Goal: Information Seeking & Learning: Learn about a topic

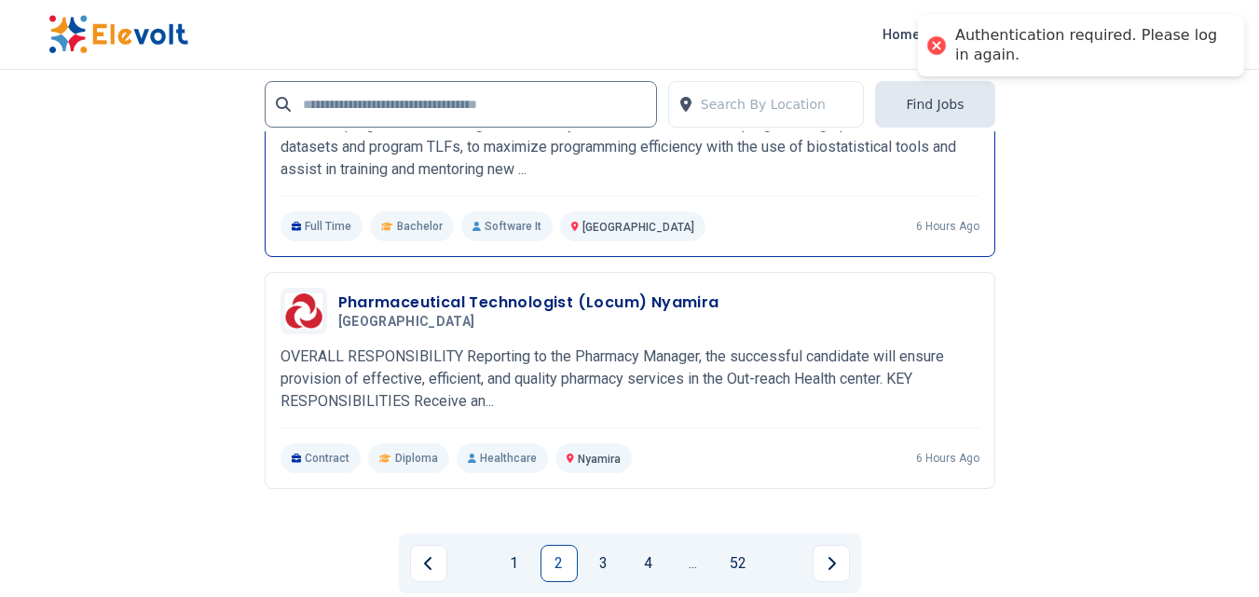
scroll to position [4006, 0]
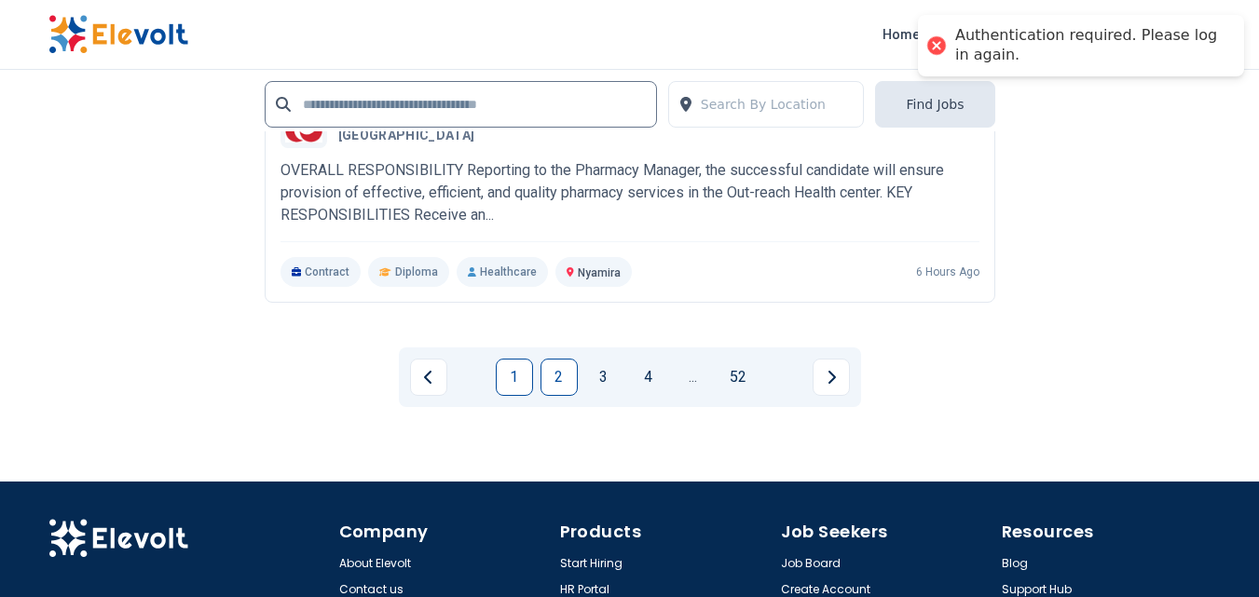
click at [526, 378] on link "1" at bounding box center [514, 377] width 37 height 37
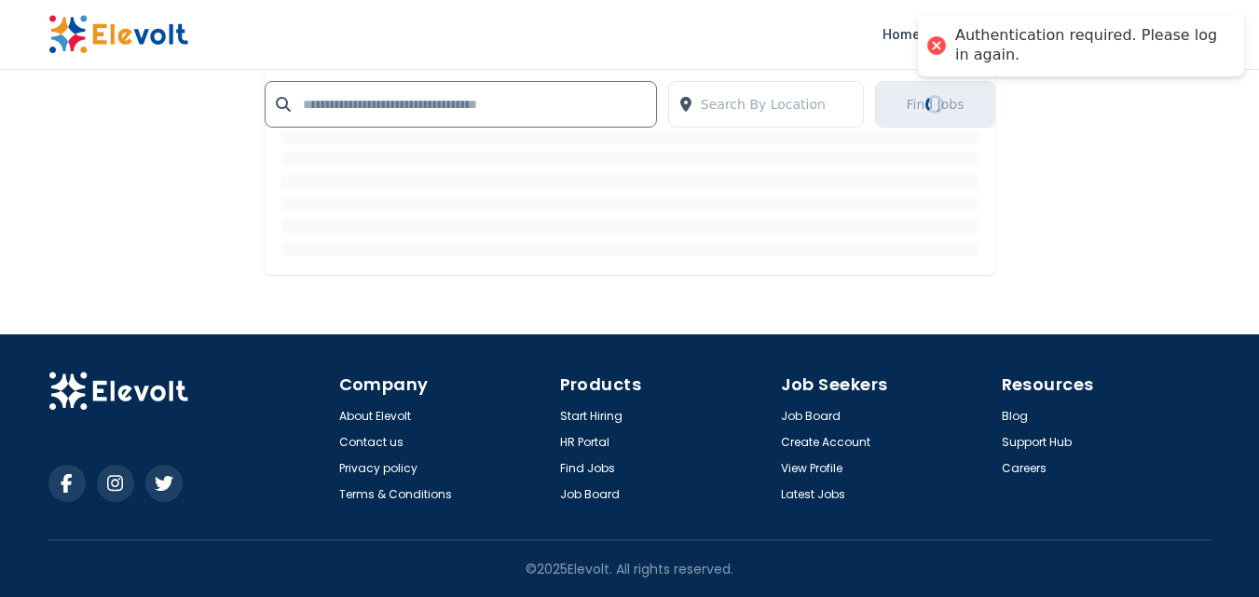
scroll to position [0, 0]
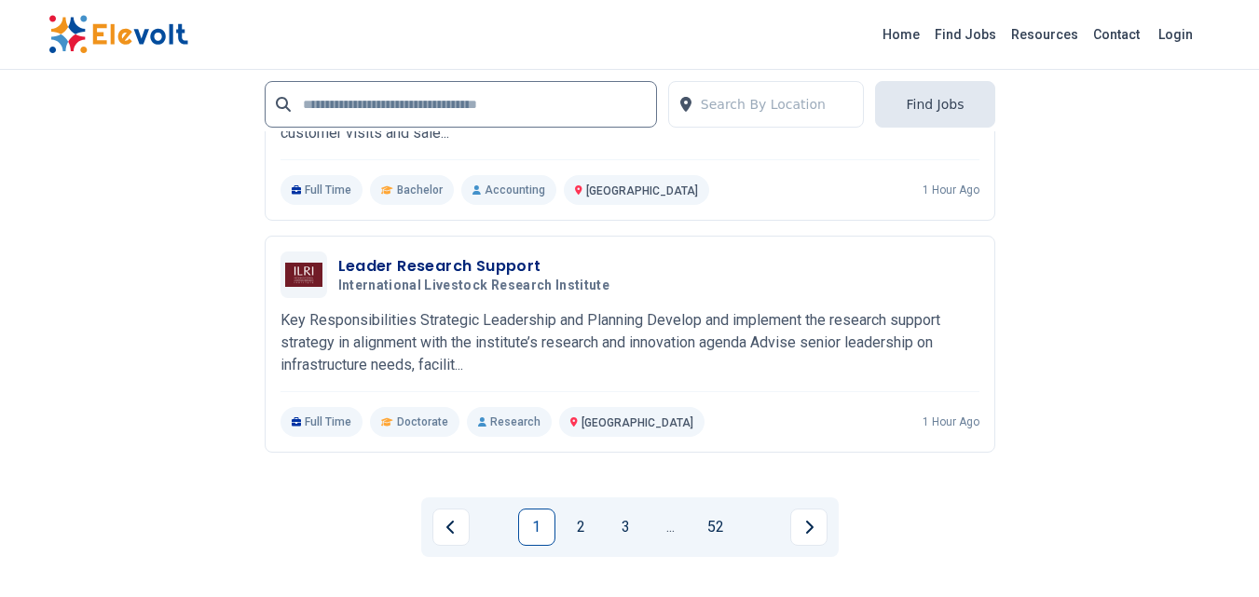
scroll to position [4099, 0]
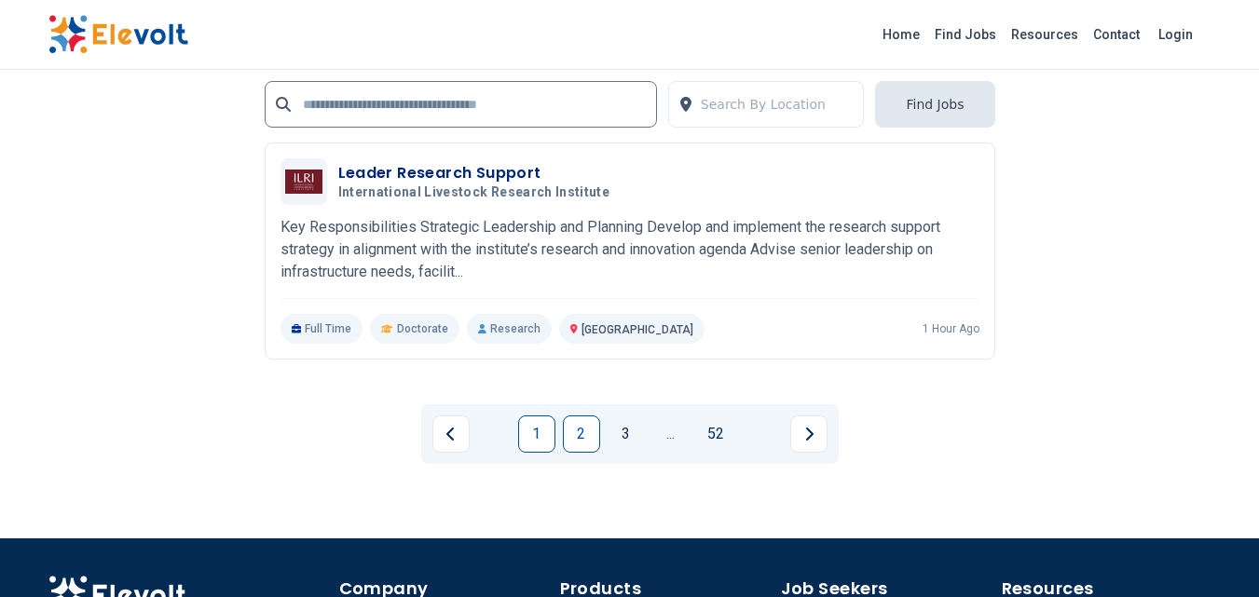
click at [580, 415] on link "2" at bounding box center [581, 433] width 37 height 37
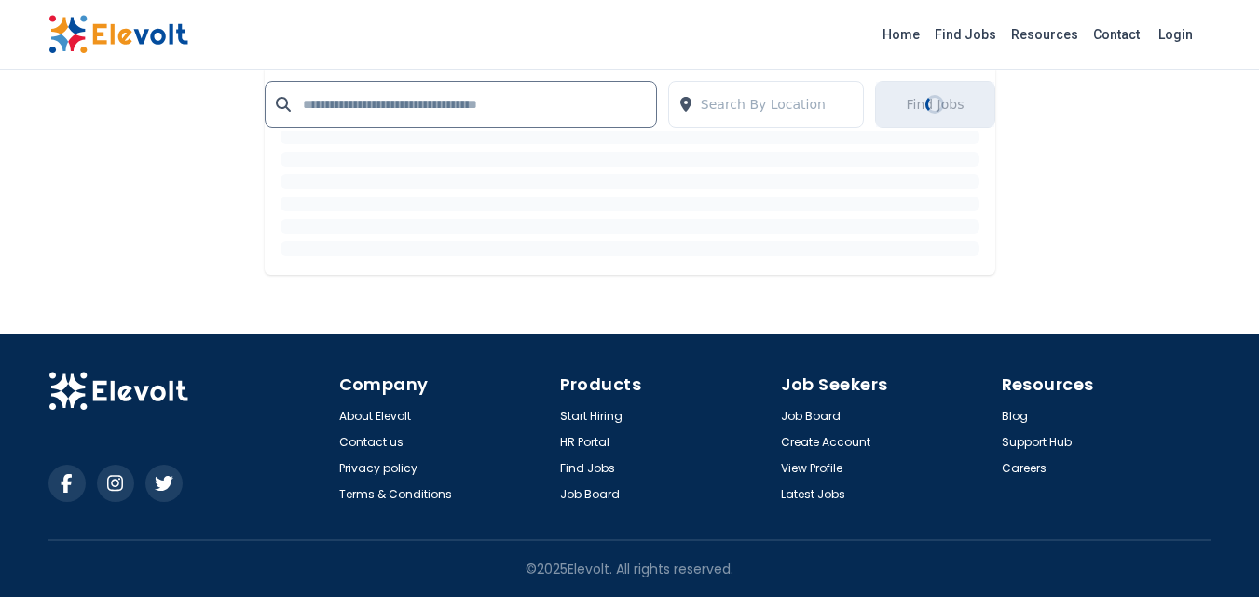
scroll to position [0, 0]
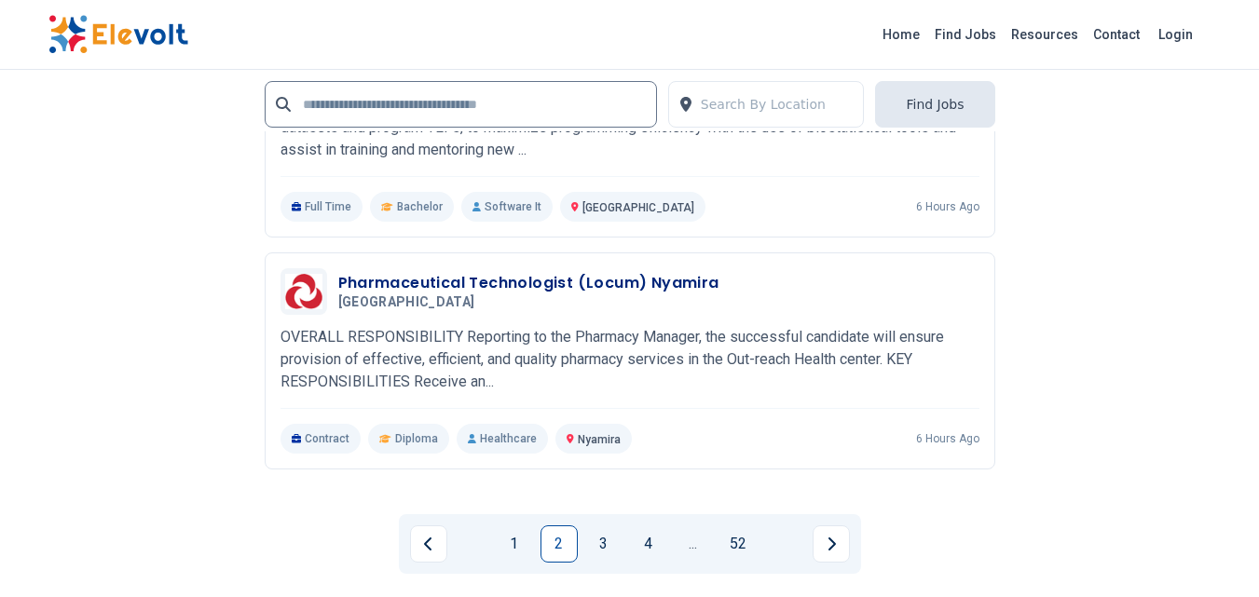
scroll to position [4006, 0]
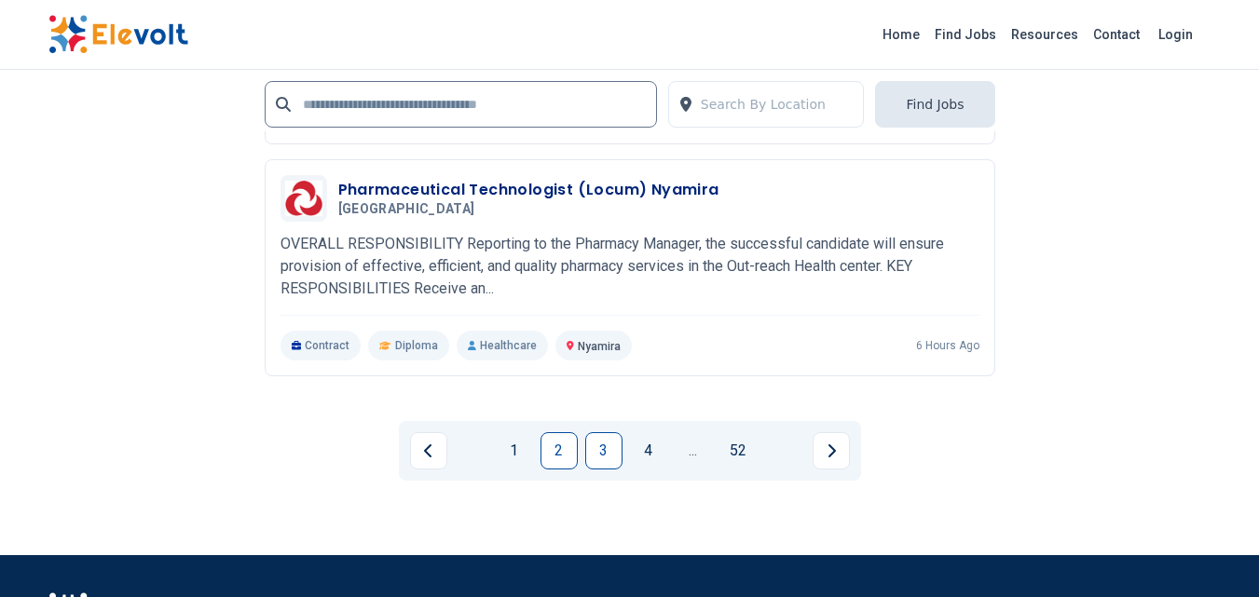
click at [609, 432] on link "3" at bounding box center [603, 450] width 37 height 37
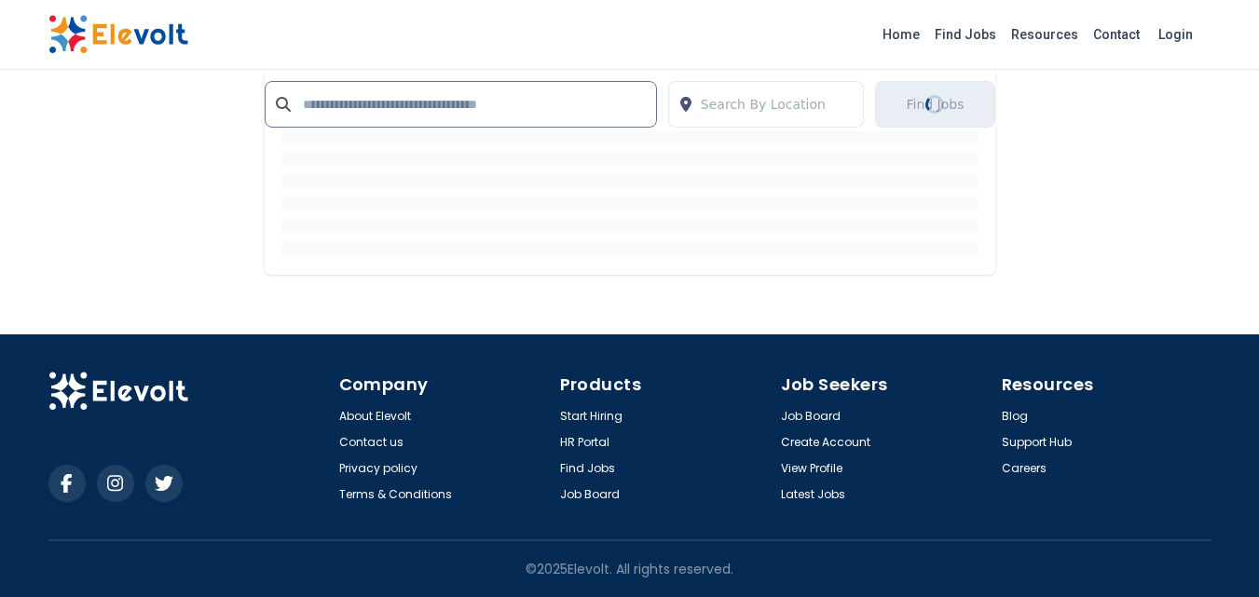
scroll to position [0, 0]
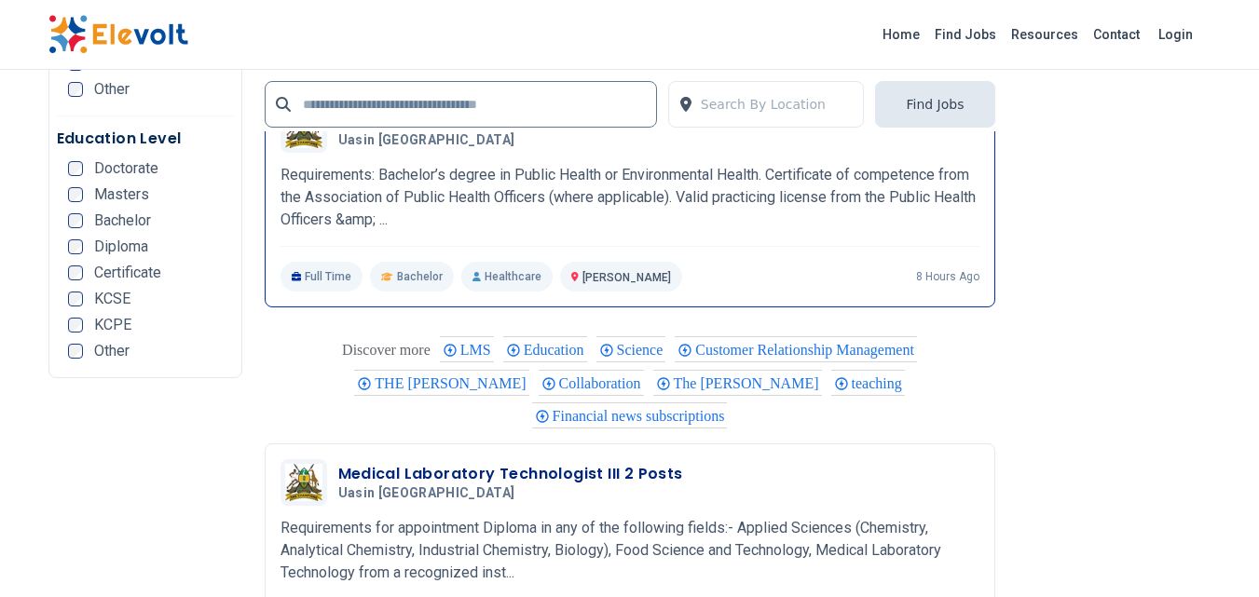
scroll to position [3912, 0]
